Goal: Information Seeking & Learning: Check status

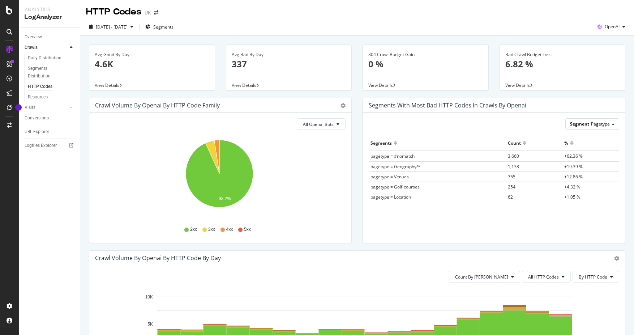
click at [404, 127] on span "Pagetype" at bounding box center [600, 124] width 19 height 6
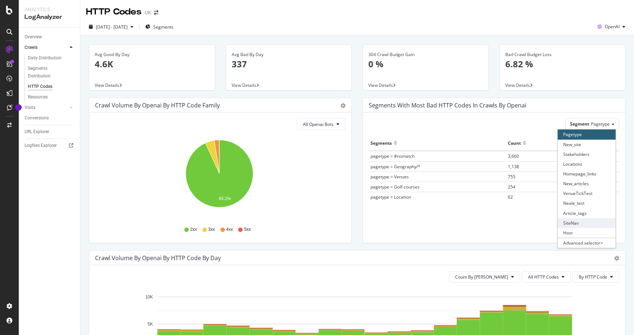
click at [404, 226] on div "SiteNav" at bounding box center [587, 223] width 58 height 10
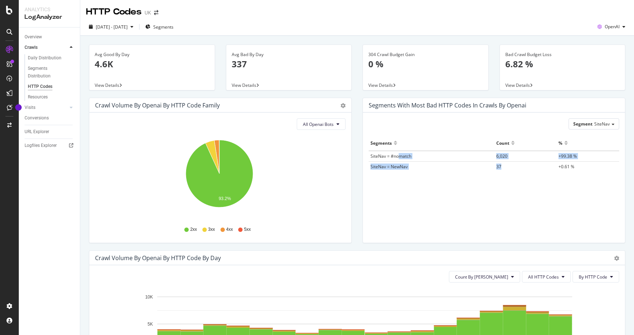
drag, startPoint x: 397, startPoint y: 158, endPoint x: 504, endPoint y: 164, distance: 106.9
click at [404, 164] on tbody "SiteNav = #nomatch 6,020 +99.38 % SiteNav = NewNav 37 +0.61 %" at bounding box center [494, 161] width 251 height 20
click at [404, 165] on span "+0.61 %" at bounding box center [567, 166] width 16 height 6
drag, startPoint x: 504, startPoint y: 169, endPoint x: 487, endPoint y: 169, distance: 17.7
click at [404, 169] on tr "SiteNav = NewNav 37 +0.61 %" at bounding box center [494, 166] width 251 height 10
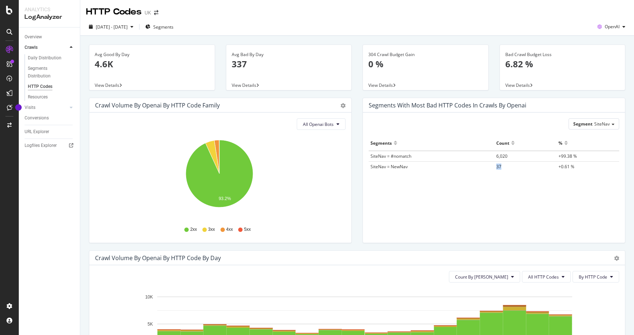
click at [404, 169] on td "SiteNav = NewNav" at bounding box center [432, 166] width 126 height 10
